Goal: Information Seeking & Learning: Find specific fact

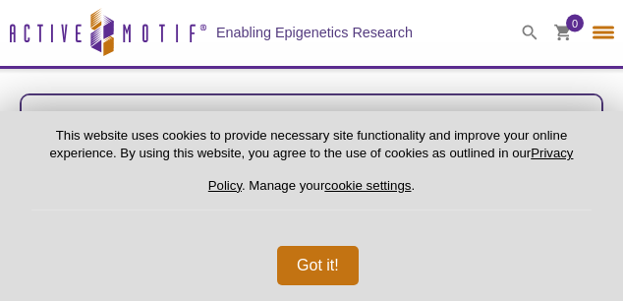
select select "[GEOGRAPHIC_DATA]"
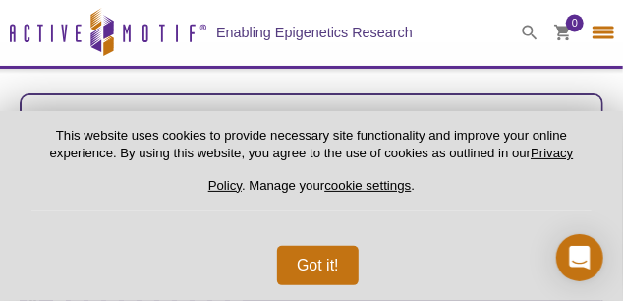
click at [520, 31] on span at bounding box center [529, 33] width 49 height 66
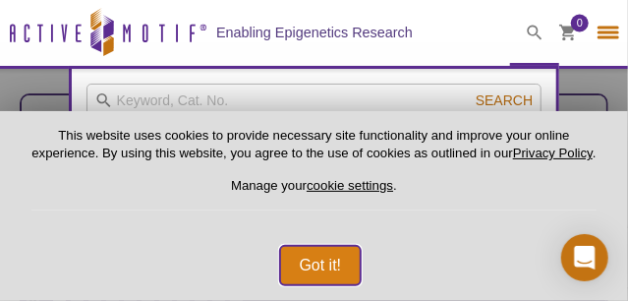
click at [319, 269] on button "Got it!" at bounding box center [321, 265] width 82 height 39
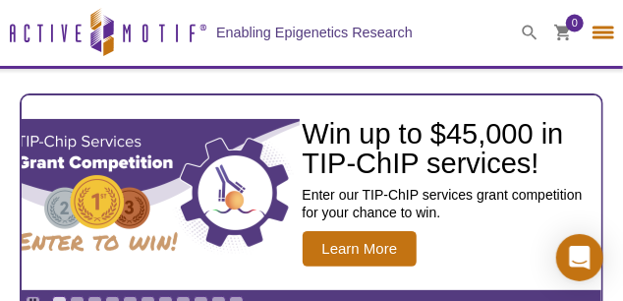
click at [530, 31] on icon at bounding box center [530, 33] width 16 height 16
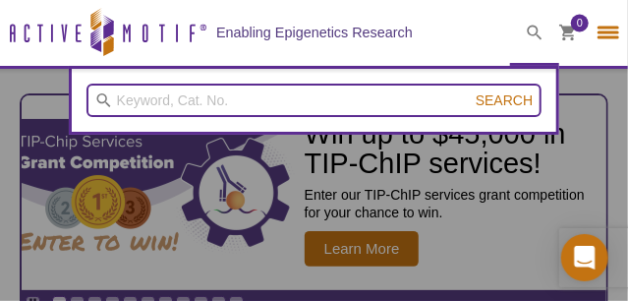
click at [259, 106] on input "search" at bounding box center [314, 100] width 456 height 33
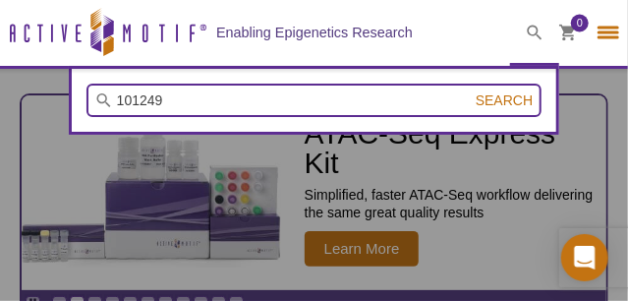
type input "101249"
click at [470, 91] on button "Search" at bounding box center [504, 100] width 69 height 18
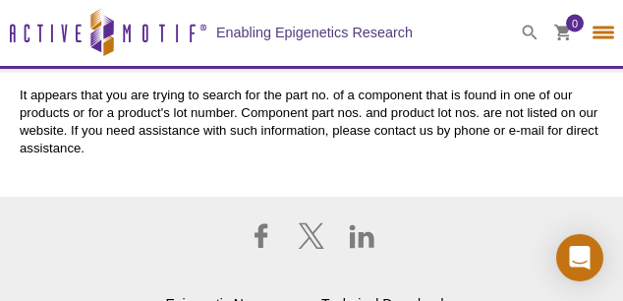
select select "[GEOGRAPHIC_DATA]"
click at [525, 32] on icon at bounding box center [530, 33] width 16 height 16
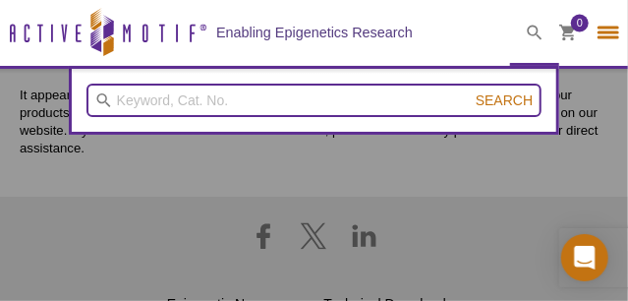
click at [230, 103] on input "search" at bounding box center [314, 100] width 456 height 33
type input "101249"
click at [470, 91] on button "Search" at bounding box center [504, 100] width 69 height 18
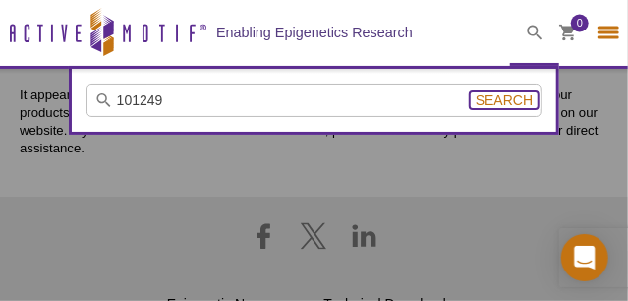
click at [522, 102] on span "Search" at bounding box center [504, 100] width 57 height 16
click at [510, 103] on span "Search" at bounding box center [504, 100] width 57 height 16
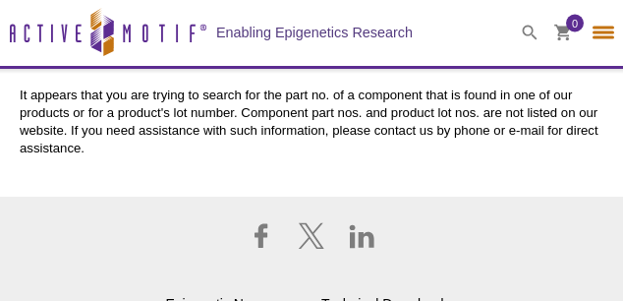
select select "[GEOGRAPHIC_DATA]"
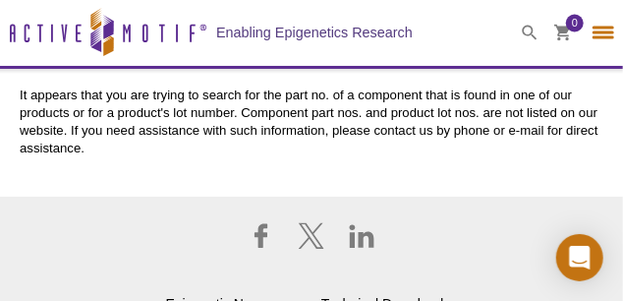
click at [444, 178] on div "Active Motif Logo Enabling Epigenetics Research 0 Search Skip to content Active…" at bounding box center [311, 217] width 623 height 435
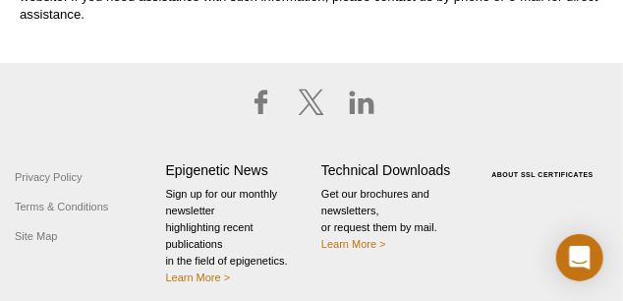
scroll to position [135, 0]
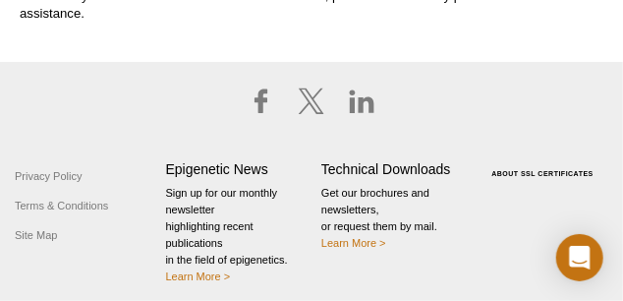
drag, startPoint x: 504, startPoint y: 126, endPoint x: 511, endPoint y: 118, distance: 10.4
click at [506, 125] on div at bounding box center [312, 102] width 604 height 80
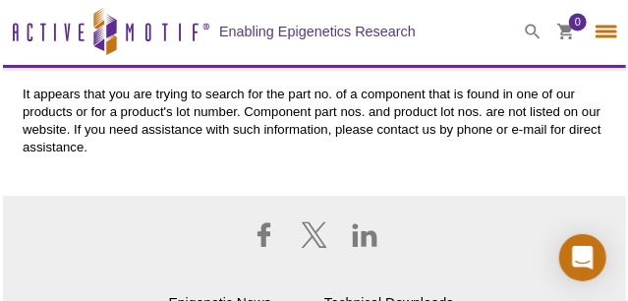
scroll to position [0, 0]
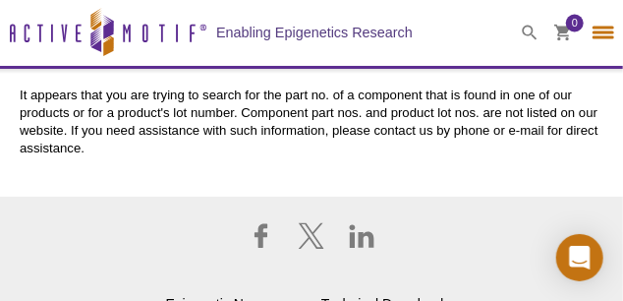
click at [528, 31] on icon at bounding box center [530, 33] width 16 height 16
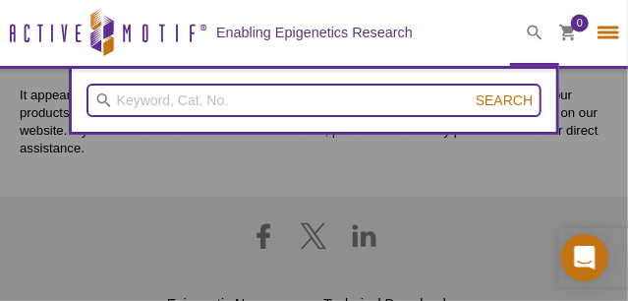
click at [316, 106] on input "search" at bounding box center [314, 100] width 456 height 33
click at [470, 91] on button "Search" at bounding box center [504, 100] width 69 height 18
click at [157, 101] on input "RNaseA" at bounding box center [314, 100] width 456 height 33
type input "RNase A"
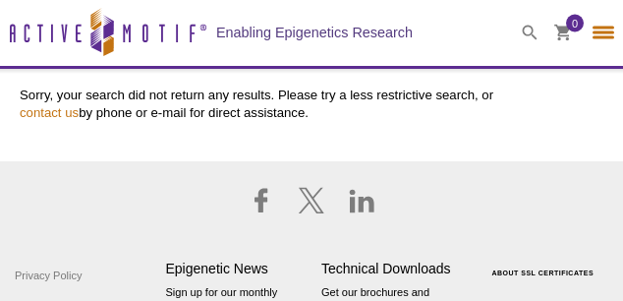
select select "[GEOGRAPHIC_DATA]"
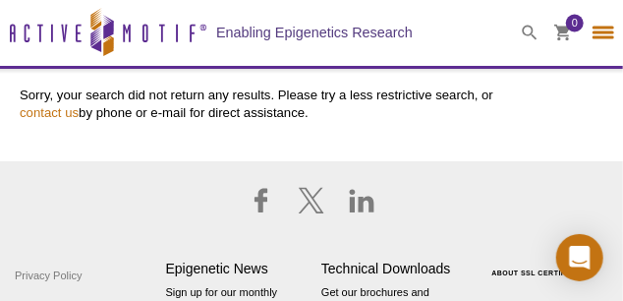
click at [560, 164] on div at bounding box center [312, 201] width 604 height 80
